Goal: Transaction & Acquisition: Purchase product/service

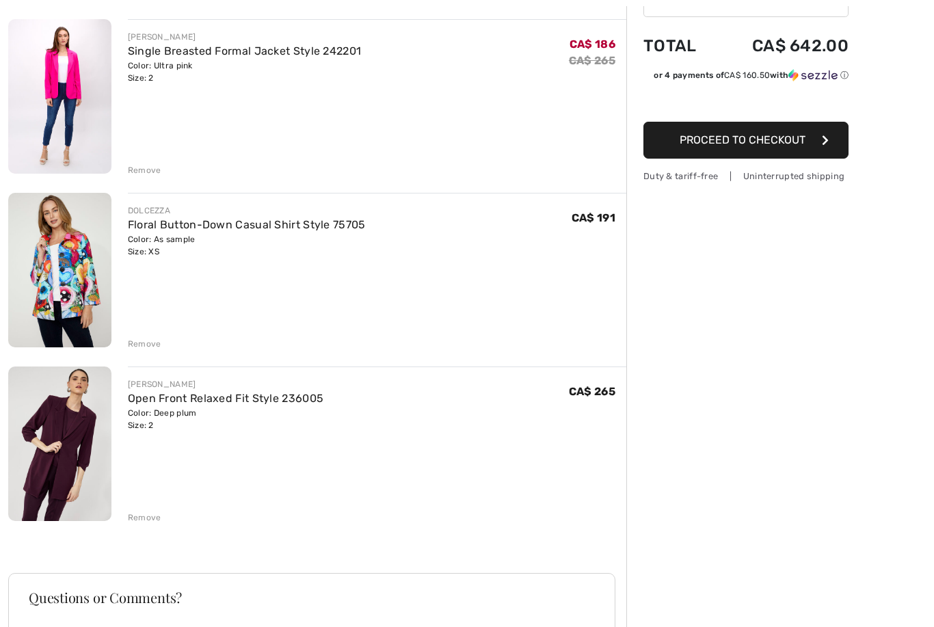
scroll to position [164, 0]
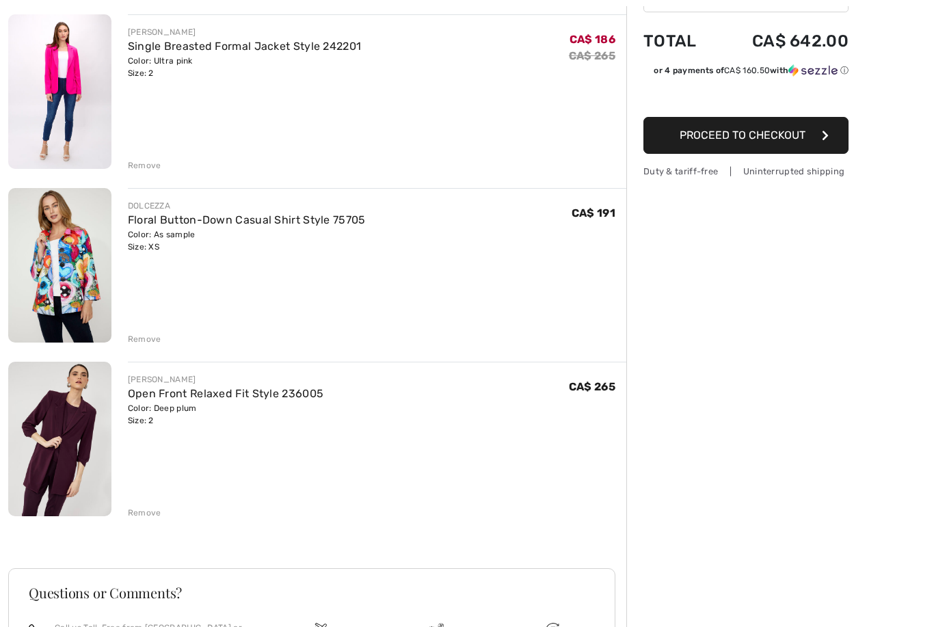
click at [74, 297] on img at bounding box center [59, 266] width 103 height 155
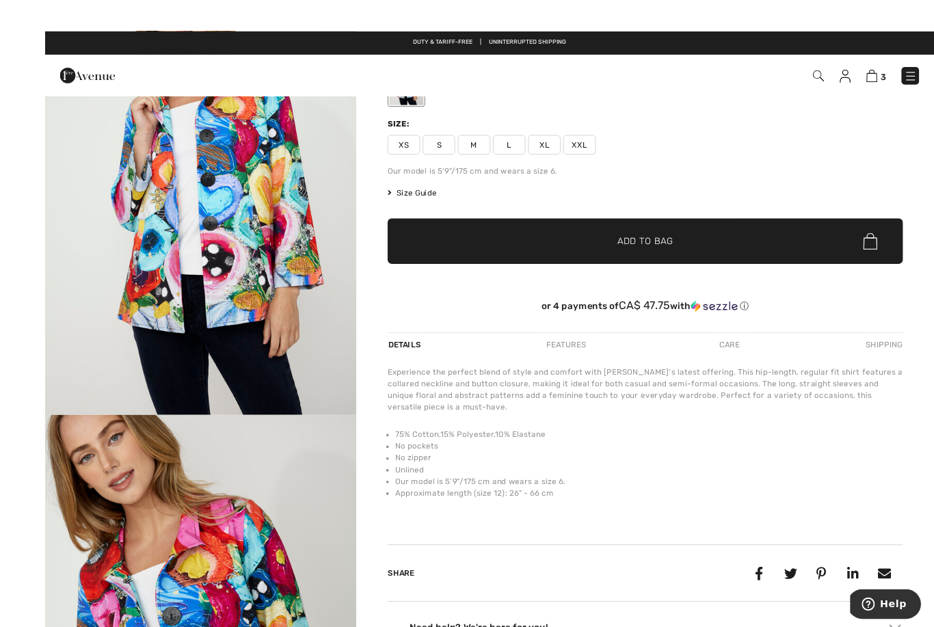
scroll to position [9, 0]
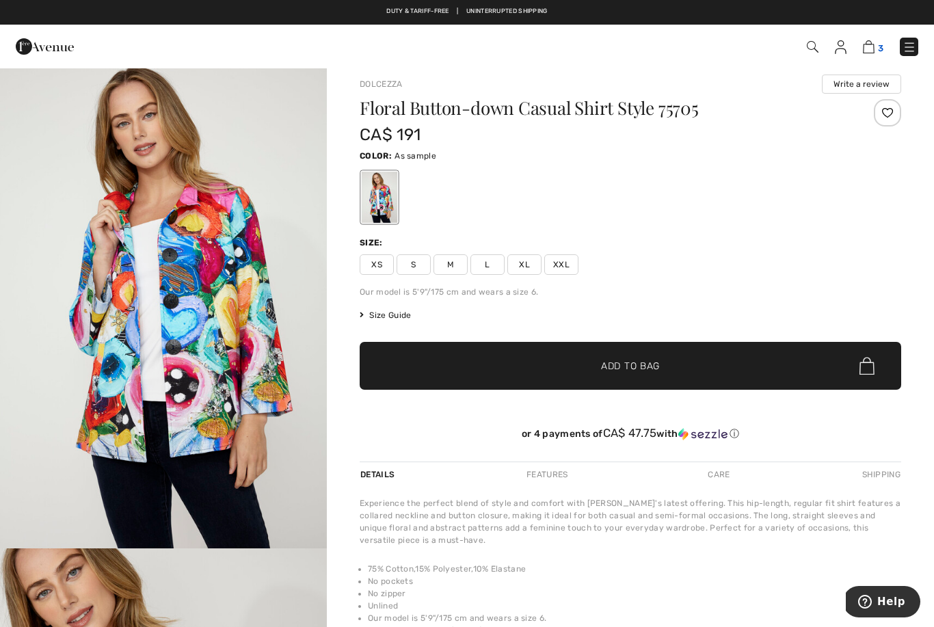
click at [873, 49] on img at bounding box center [869, 46] width 12 height 13
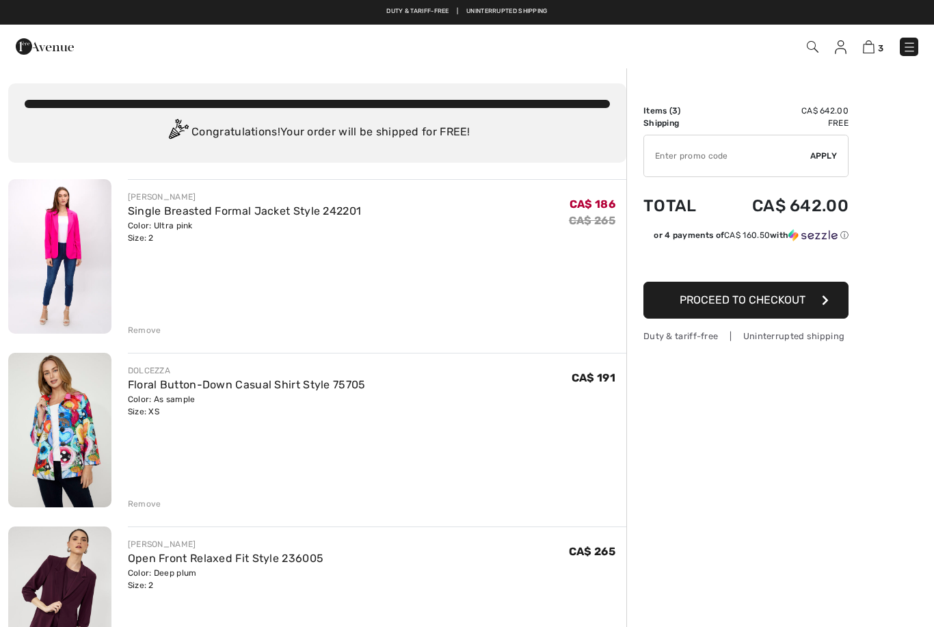
click at [699, 157] on input "TEXT" at bounding box center [727, 155] width 166 height 41
click at [823, 155] on span "Apply" at bounding box center [823, 156] width 27 height 12
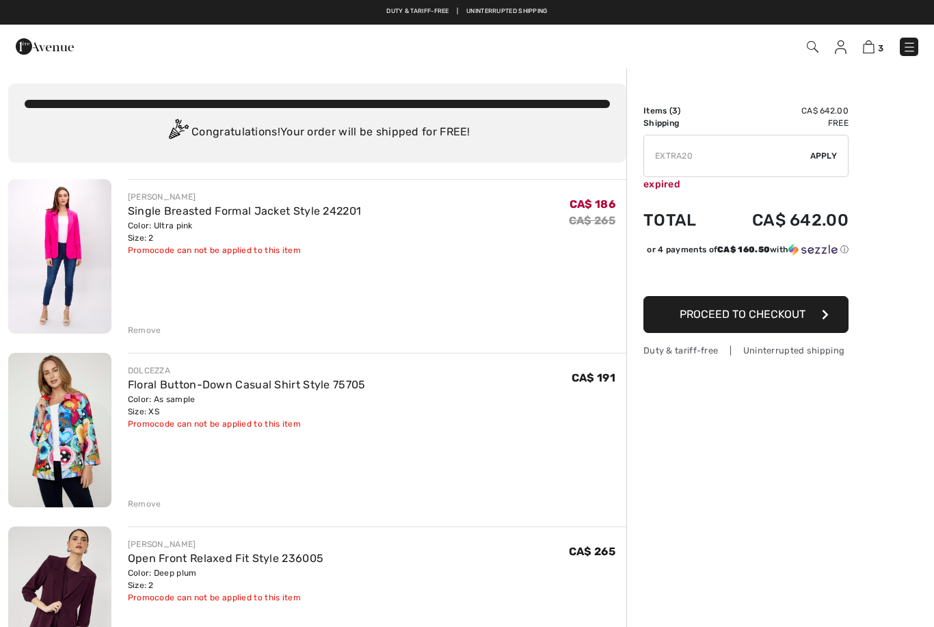
click at [712, 159] on input "TEXT" at bounding box center [727, 155] width 166 height 41
type input "E"
type input "FLASH15"
click at [832, 153] on span "Apply" at bounding box center [823, 156] width 27 height 12
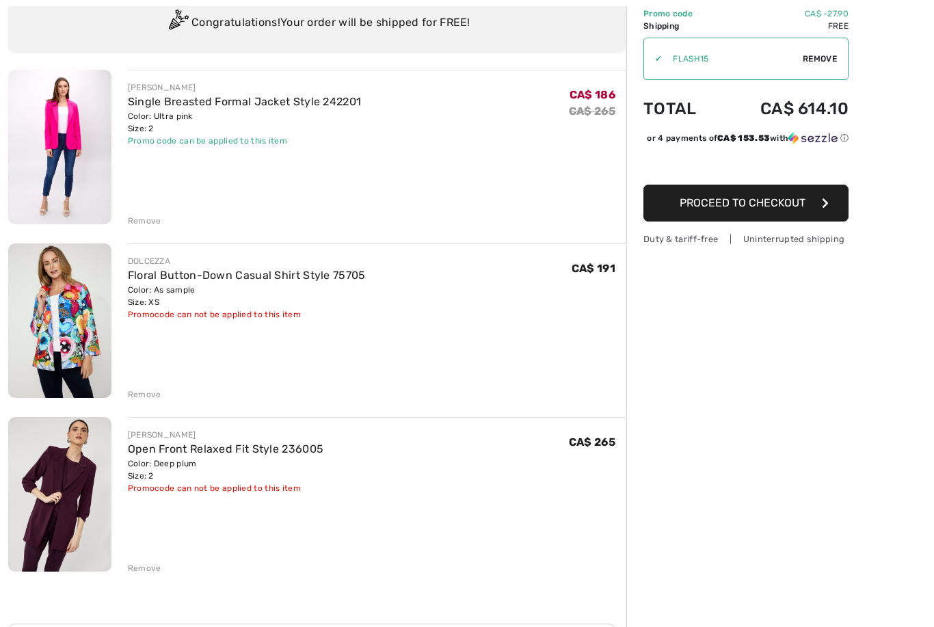
scroll to position [118, 0]
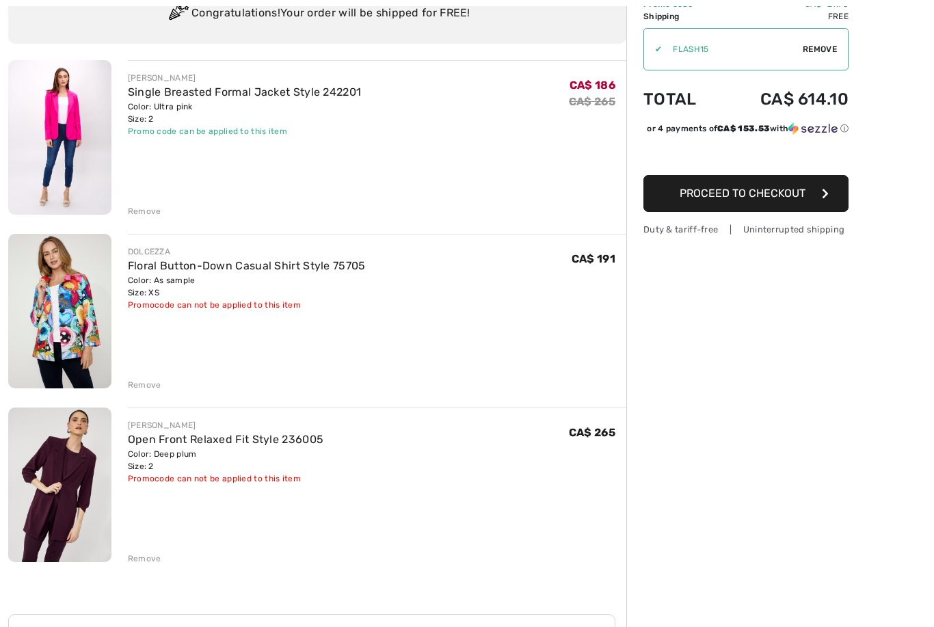
click at [155, 556] on div "Remove" at bounding box center [145, 559] width 34 height 12
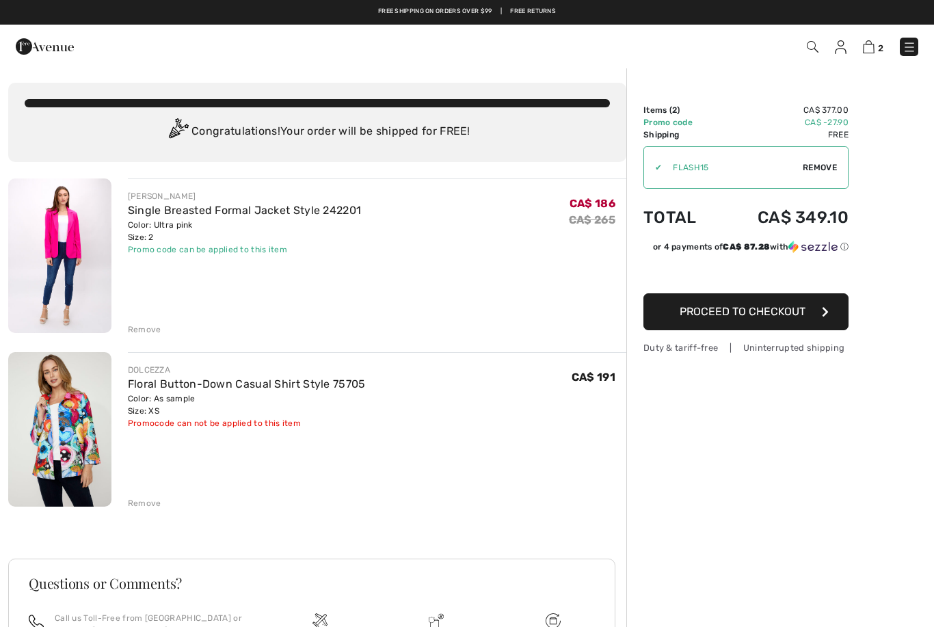
scroll to position [0, 0]
click at [246, 209] on link "Single Breasted Formal Jacket Style 242201" at bounding box center [245, 210] width 234 height 13
